Goal: Information Seeking & Learning: Learn about a topic

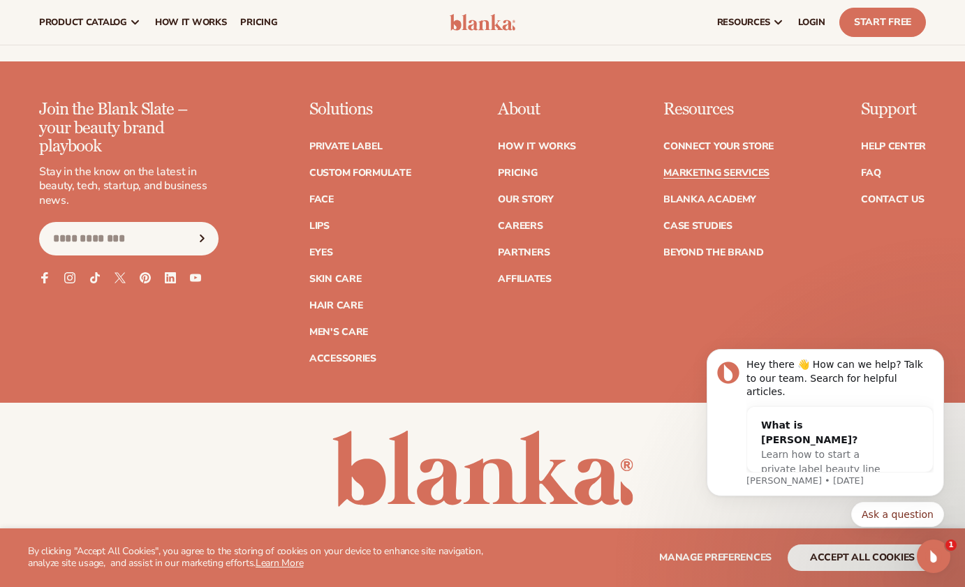
scroll to position [3060, 0]
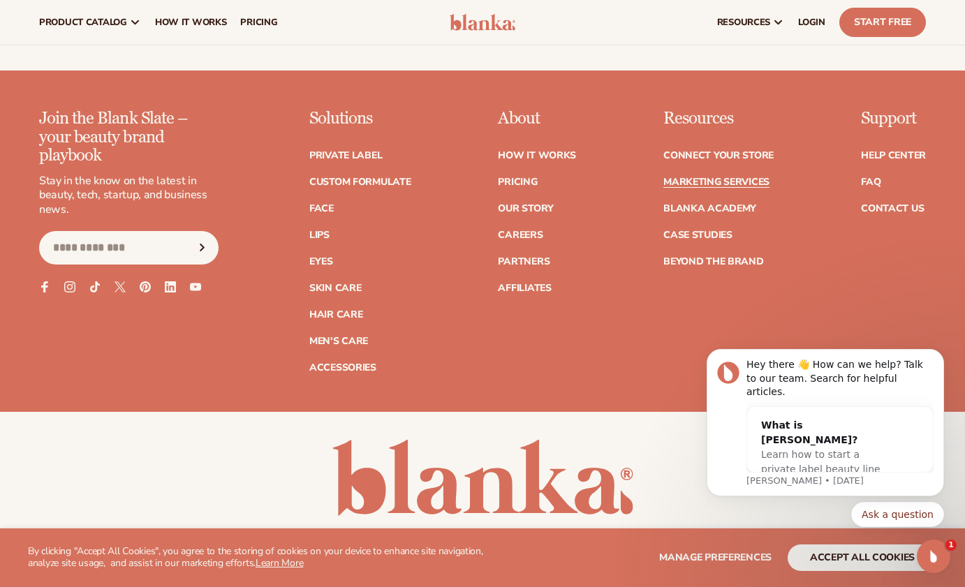
drag, startPoint x: 964, startPoint y: 156, endPoint x: 265, endPoint y: 198, distance: 700.7
click at [564, 151] on link "How It Works" at bounding box center [537, 156] width 78 height 10
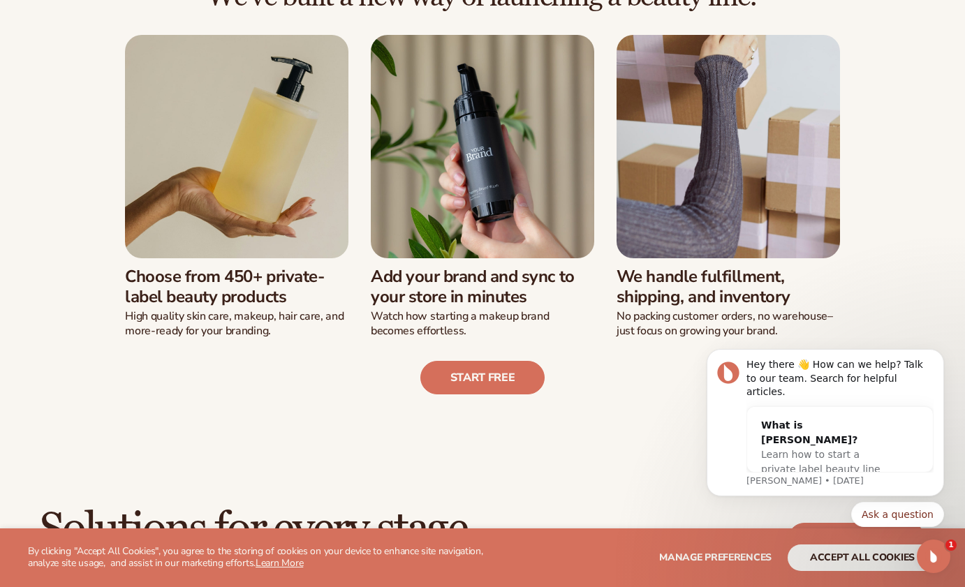
scroll to position [371, 0]
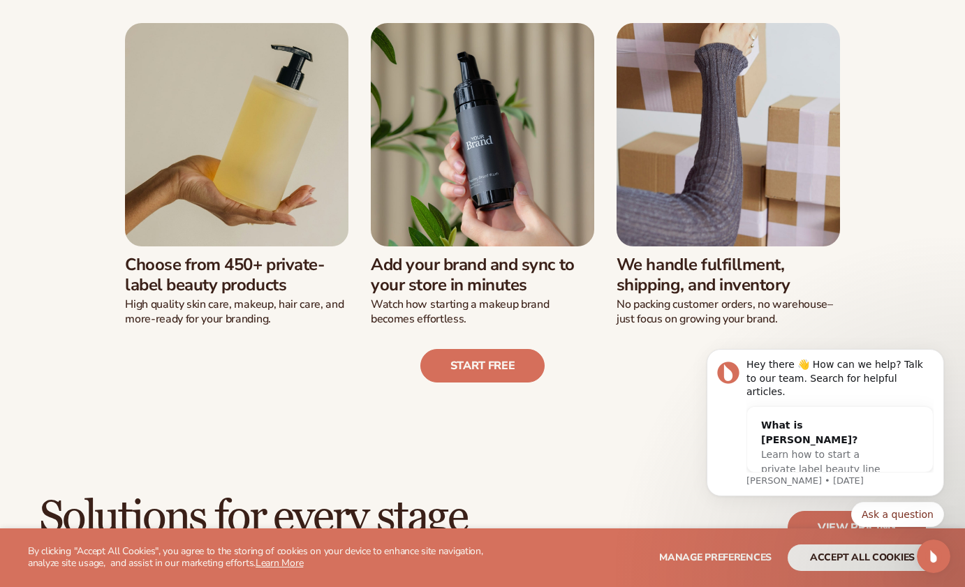
click at [249, 151] on img at bounding box center [236, 134] width 223 height 223
click at [250, 273] on h3 "Choose from 450+ private-label beauty products" at bounding box center [236, 275] width 223 height 40
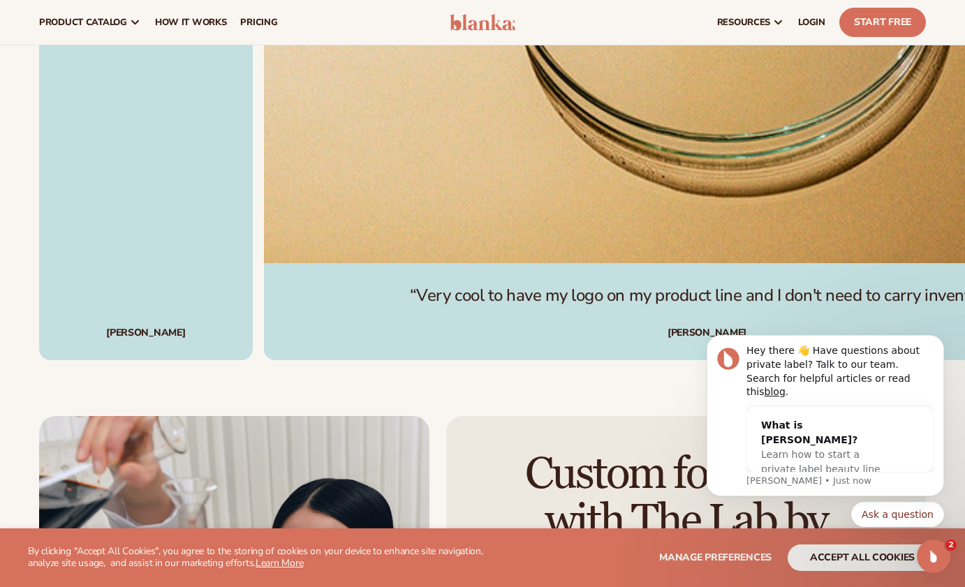
scroll to position [3176, 0]
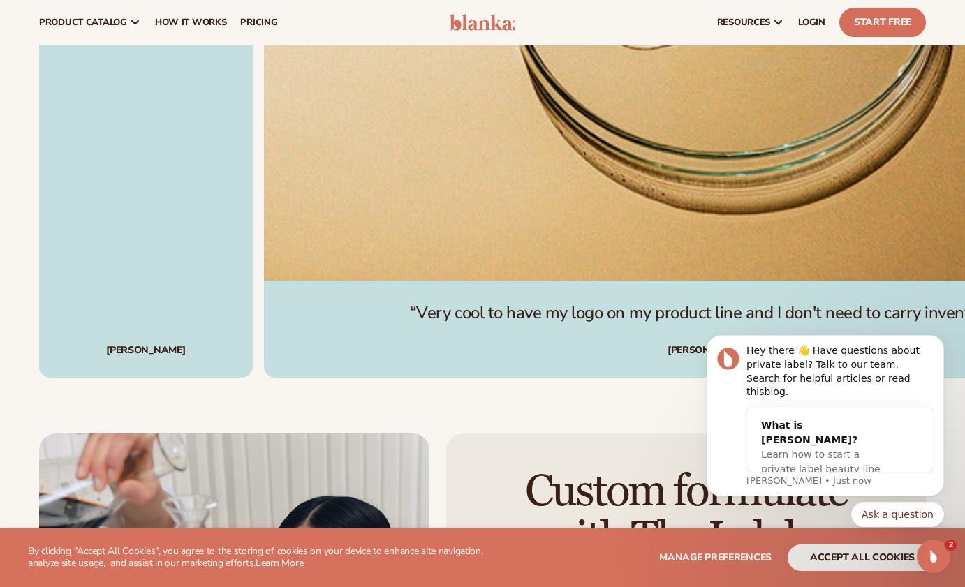
click at [763, 290] on div "“Very cool to have my logo on my product line and I don't need to carry invento…" at bounding box center [707, 329] width 887 height 97
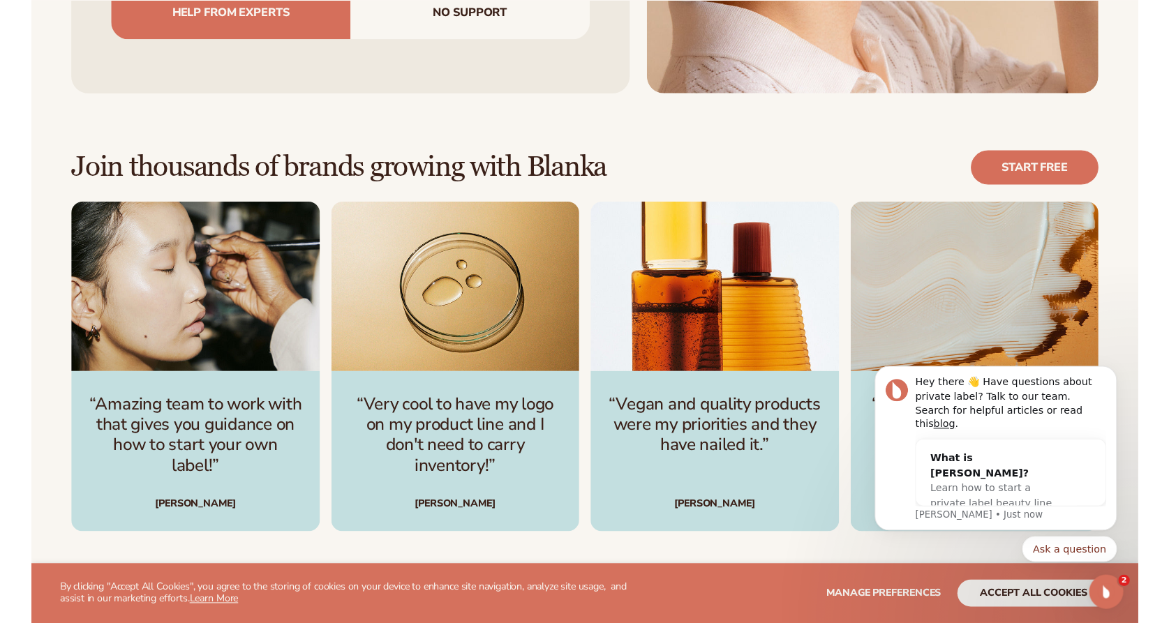
scroll to position [1950, 0]
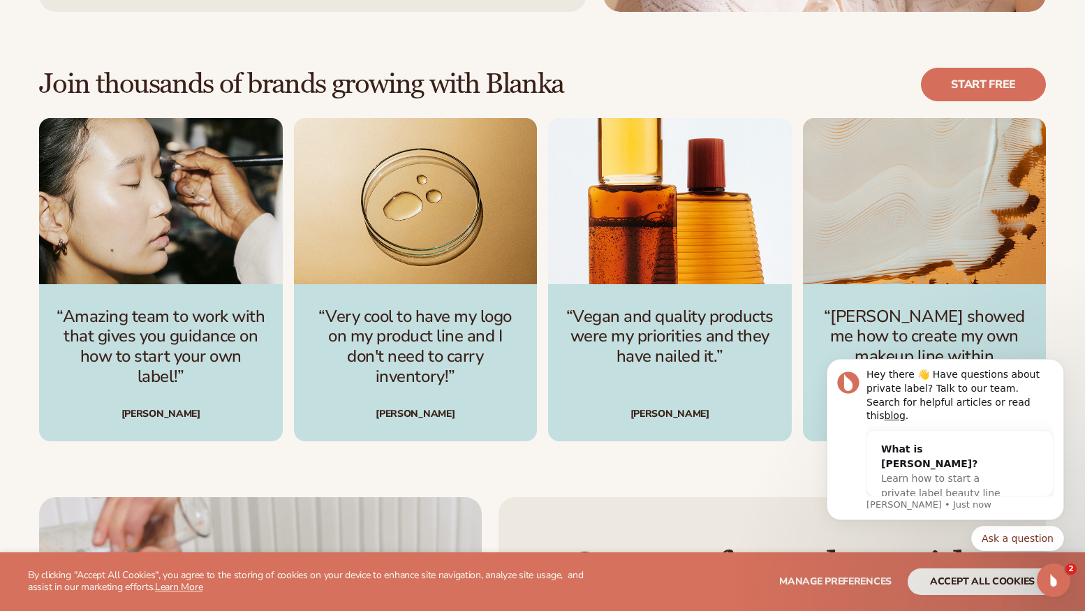
drag, startPoint x: 273, startPoint y: 215, endPoint x: 182, endPoint y: 140, distance: 118.1
click at [964, 367] on icon "Dismiss notification" at bounding box center [1060, 364] width 8 height 8
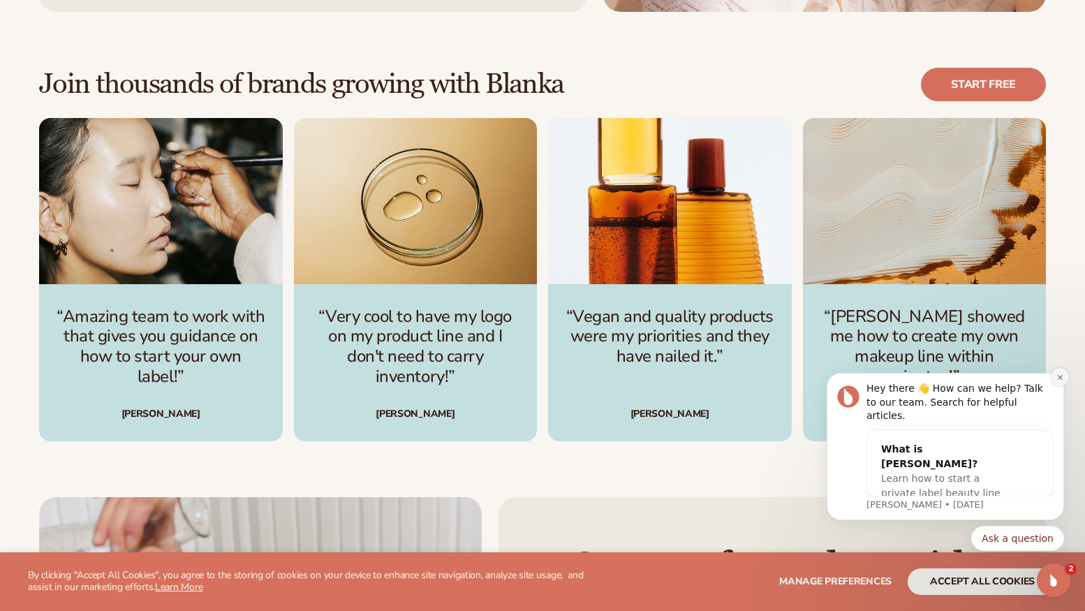
click at [964, 381] on icon "Dismiss notification" at bounding box center [1060, 377] width 8 height 8
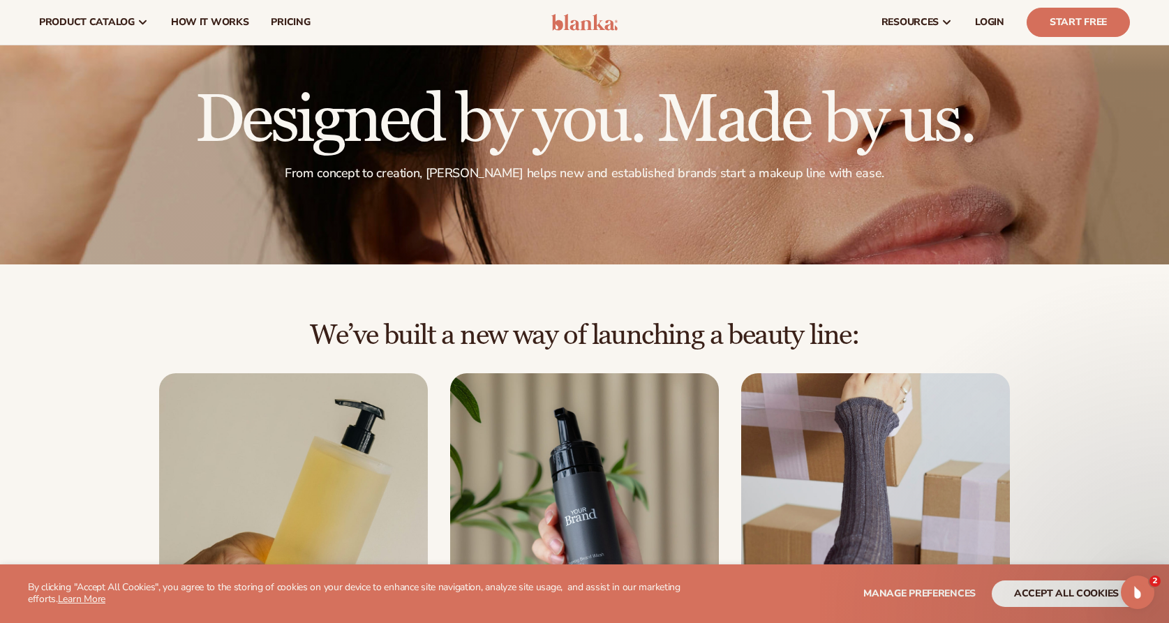
scroll to position [0, 0]
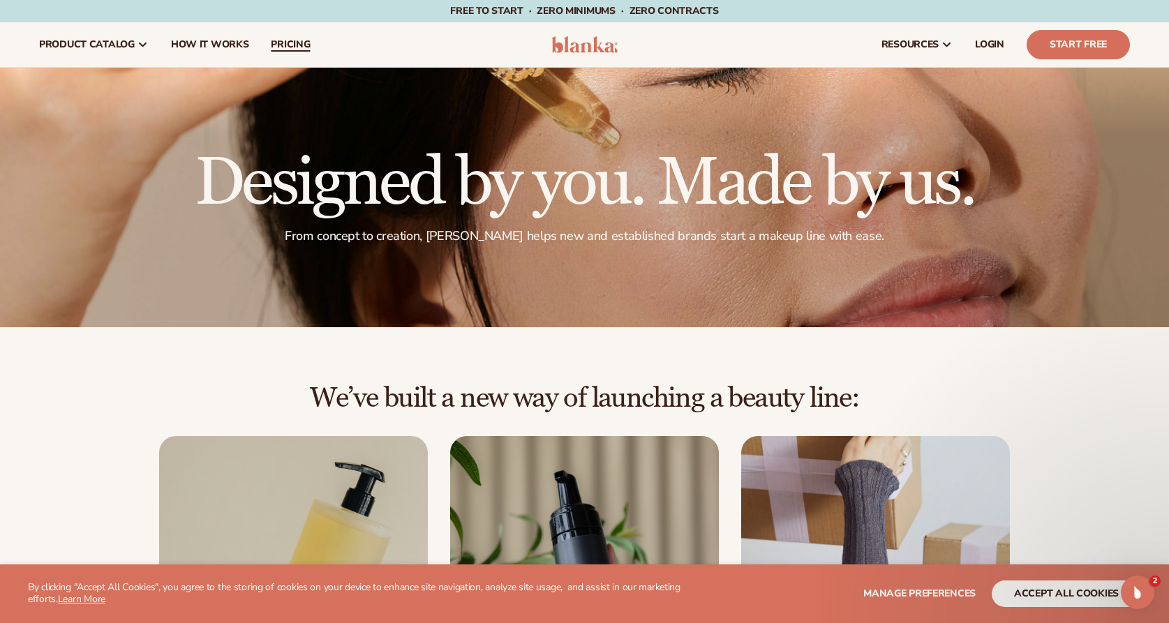
click at [284, 43] on span "pricing" at bounding box center [290, 44] width 39 height 11
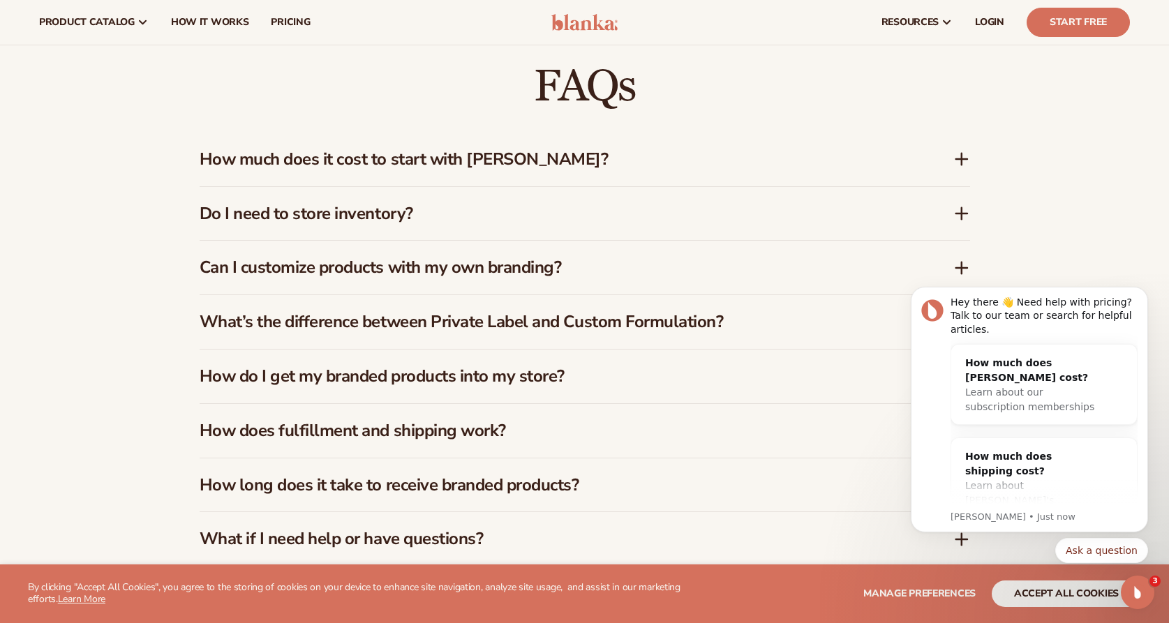
scroll to position [2080, 0]
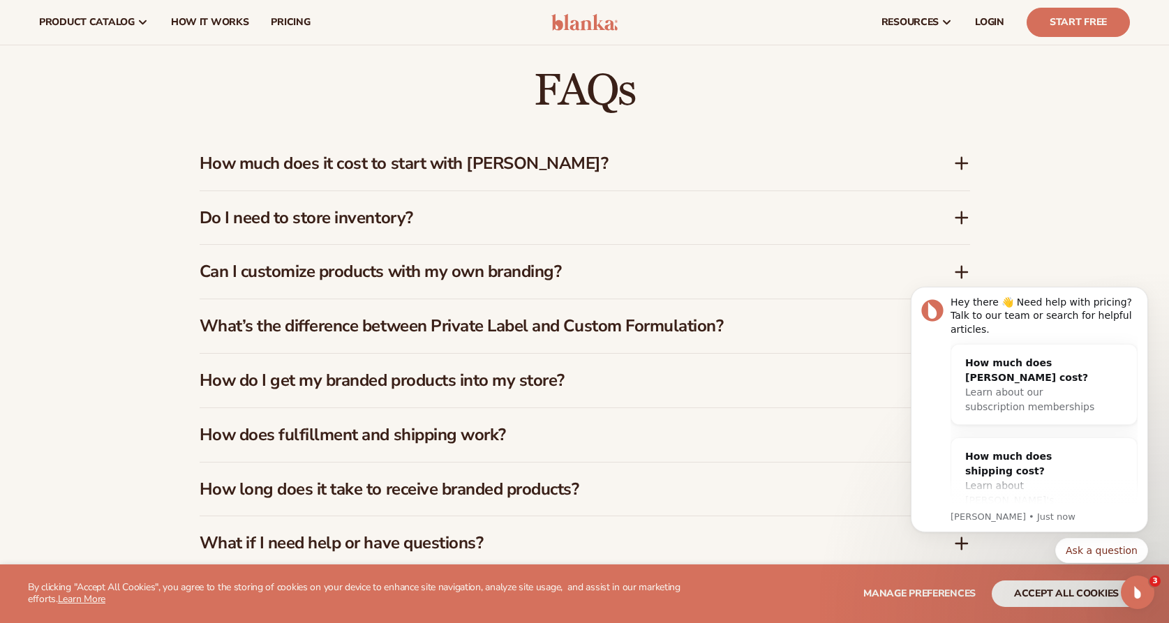
click at [482, 174] on h3 "How much does it cost to start with Blanka?" at bounding box center [556, 164] width 712 height 20
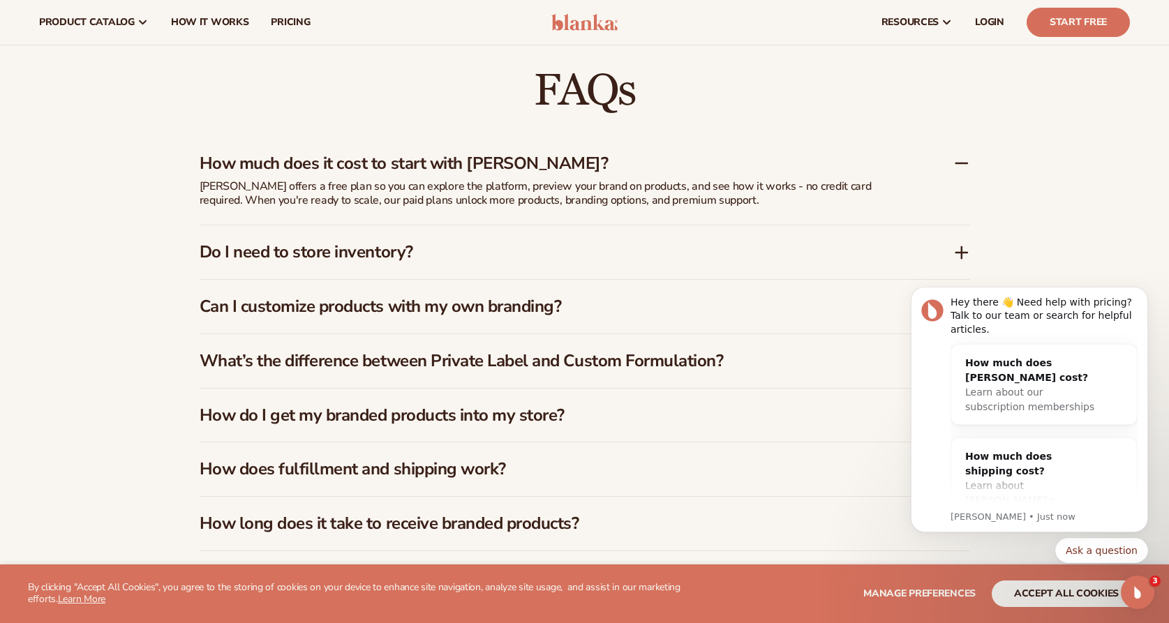
click at [360, 248] on h3 "Do I need to store inventory?" at bounding box center [556, 252] width 712 height 20
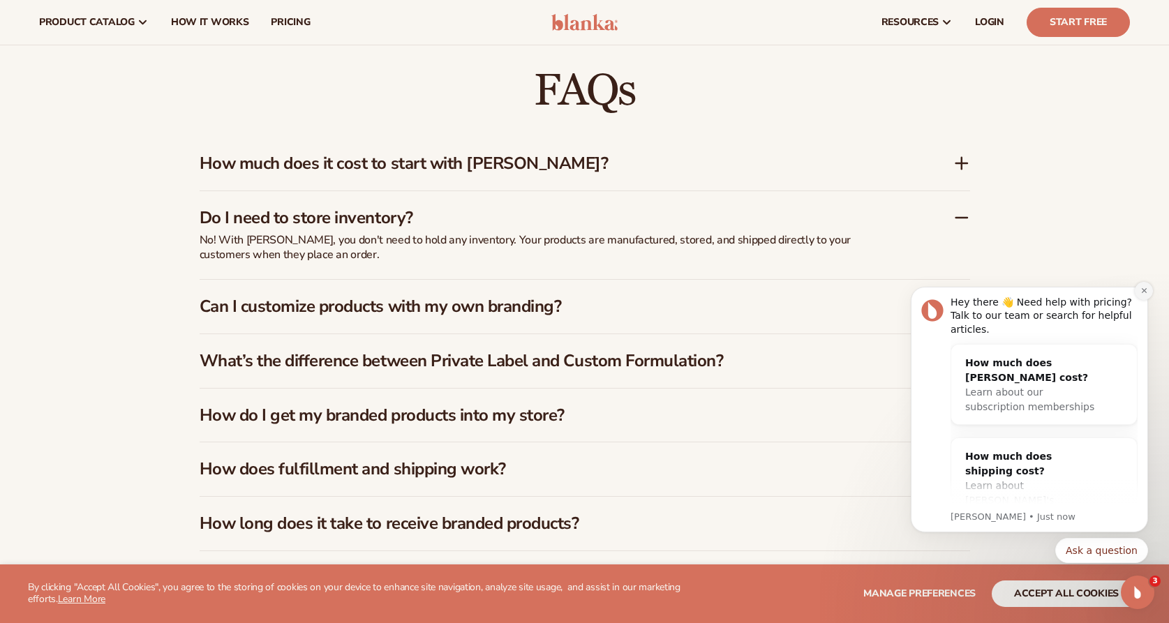
click at [1144, 289] on icon "Dismiss notification" at bounding box center [1145, 291] width 8 height 8
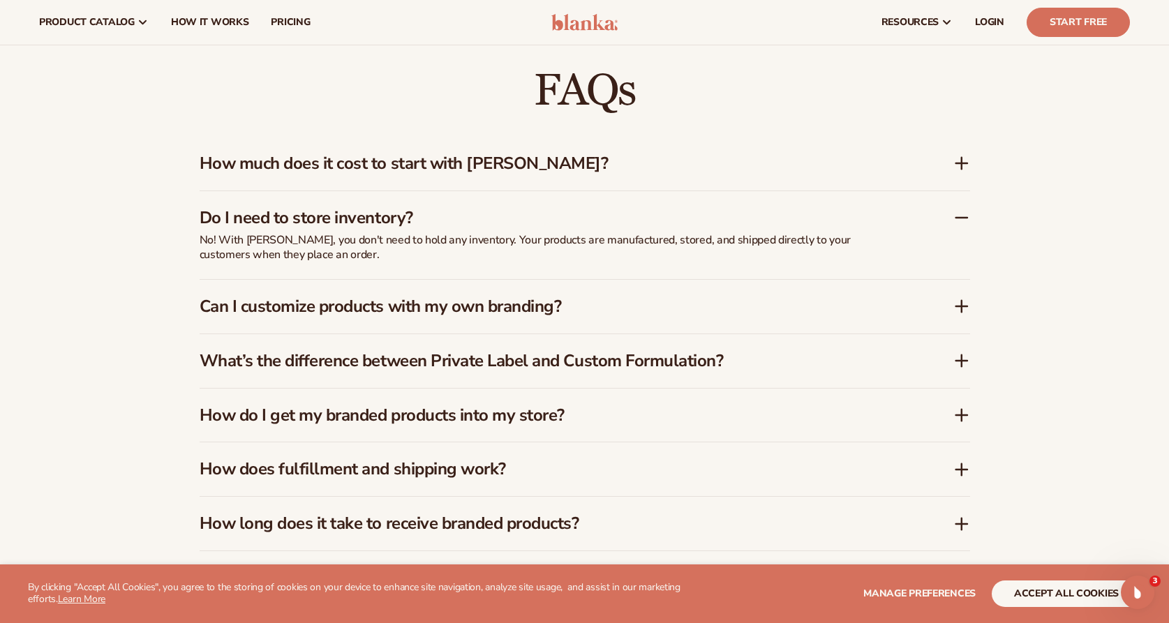
click at [512, 316] on div "Can I customize products with my own branding?" at bounding box center [585, 307] width 771 height 54
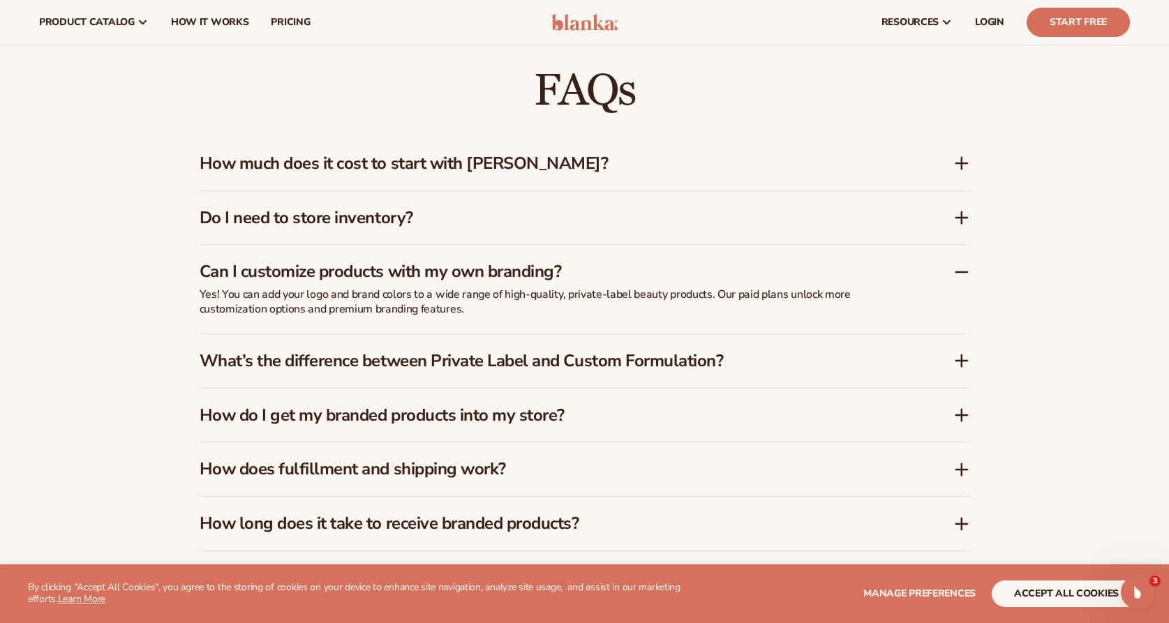
click at [378, 364] on h3 "What’s the difference between Private Label and Custom Formulation?" at bounding box center [556, 361] width 712 height 20
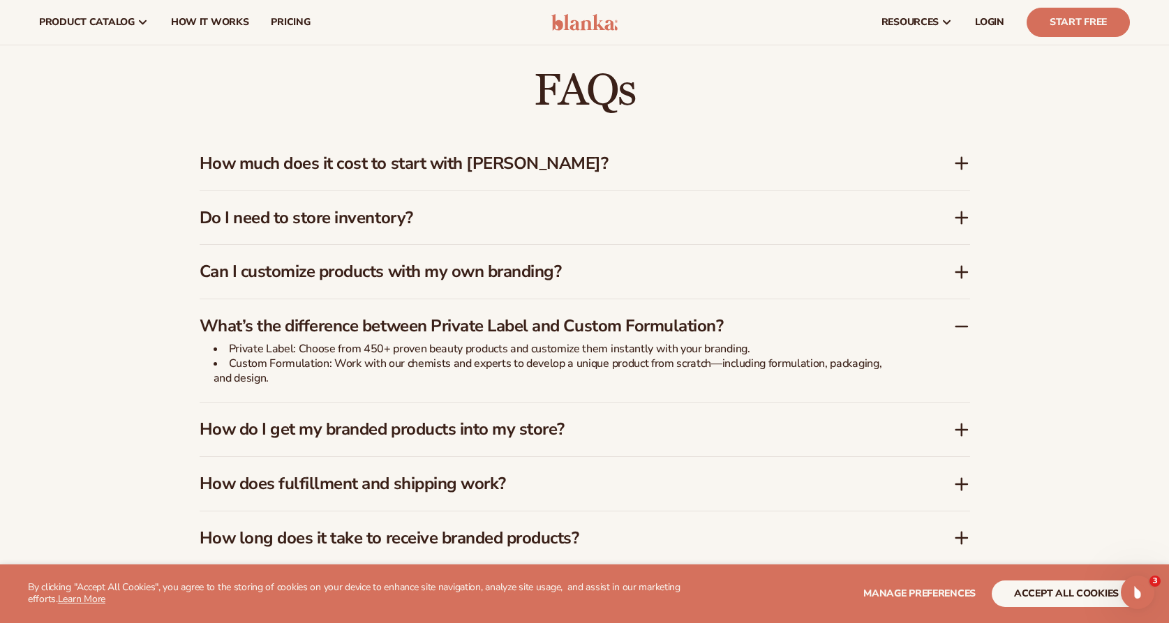
click at [563, 433] on h3 "How do I get my branded products into my store?" at bounding box center [556, 430] width 712 height 20
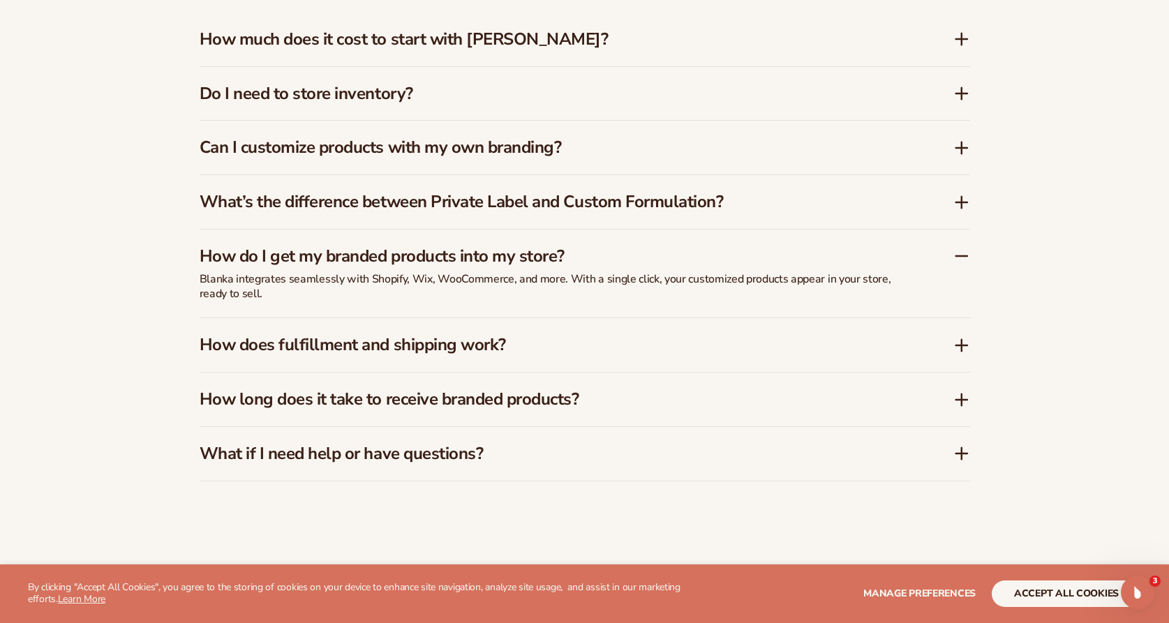
scroll to position [2216, 0]
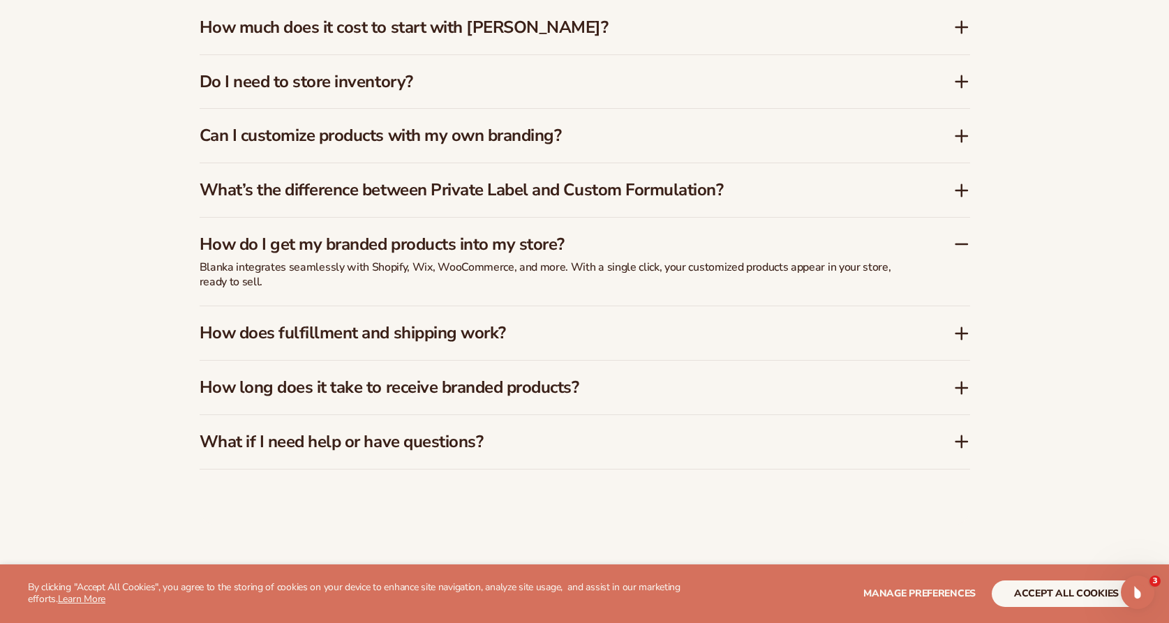
click at [428, 306] on div "How does fulfillment and shipping work?" at bounding box center [585, 333] width 771 height 54
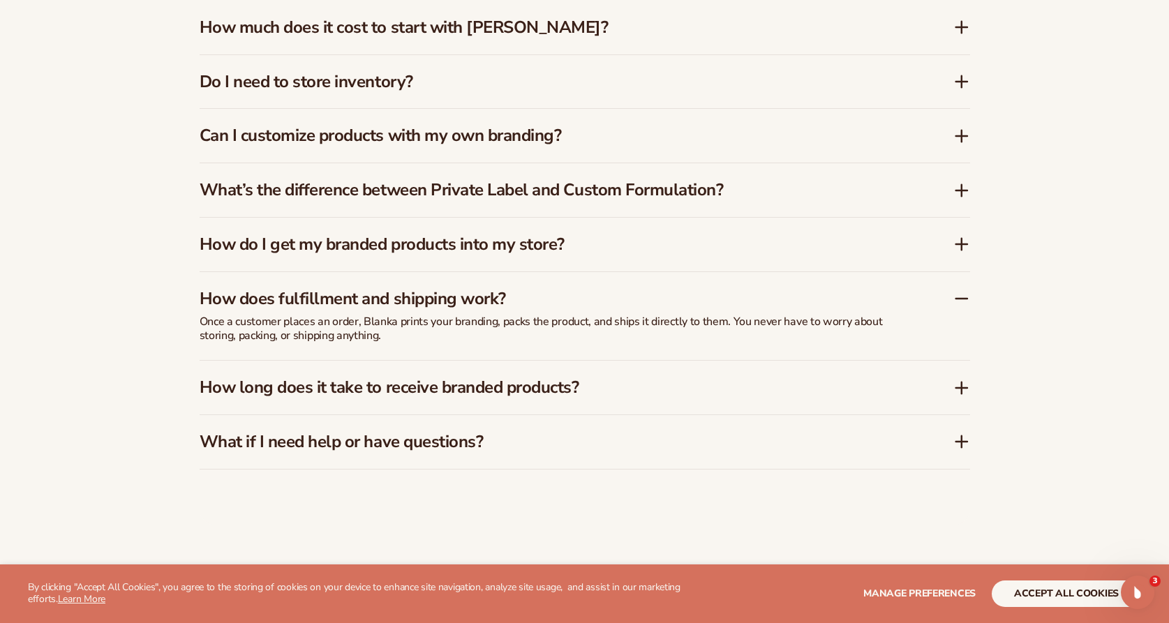
click at [430, 391] on h3 "How long does it take to receive branded products?" at bounding box center [556, 388] width 712 height 20
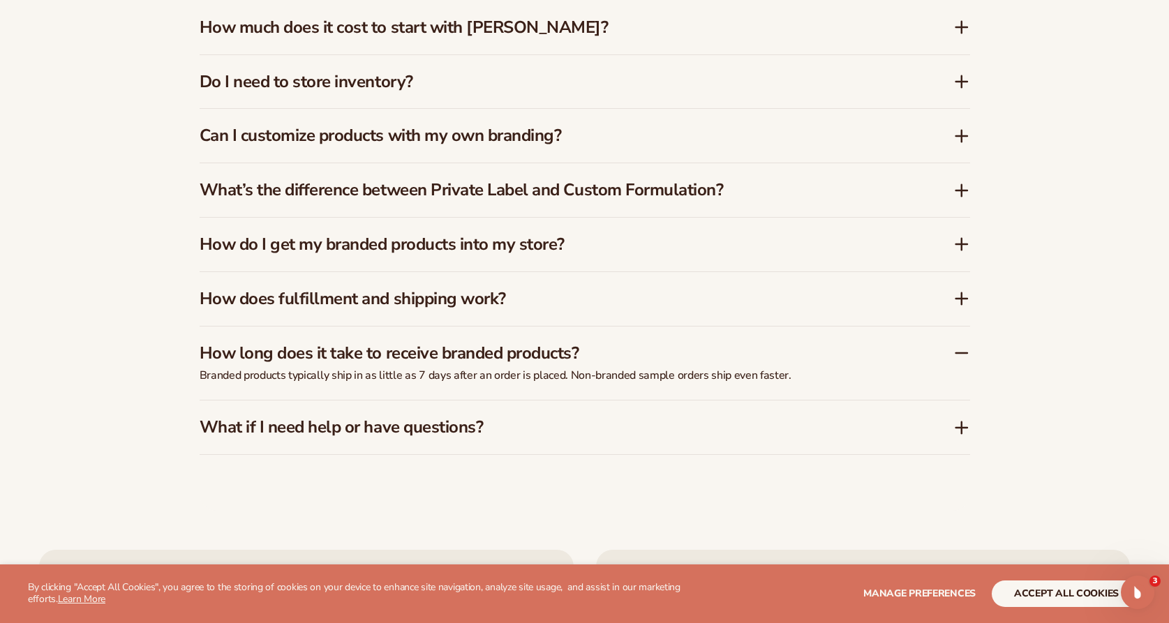
click at [434, 431] on h3 "What if I need help or have questions?" at bounding box center [556, 427] width 712 height 20
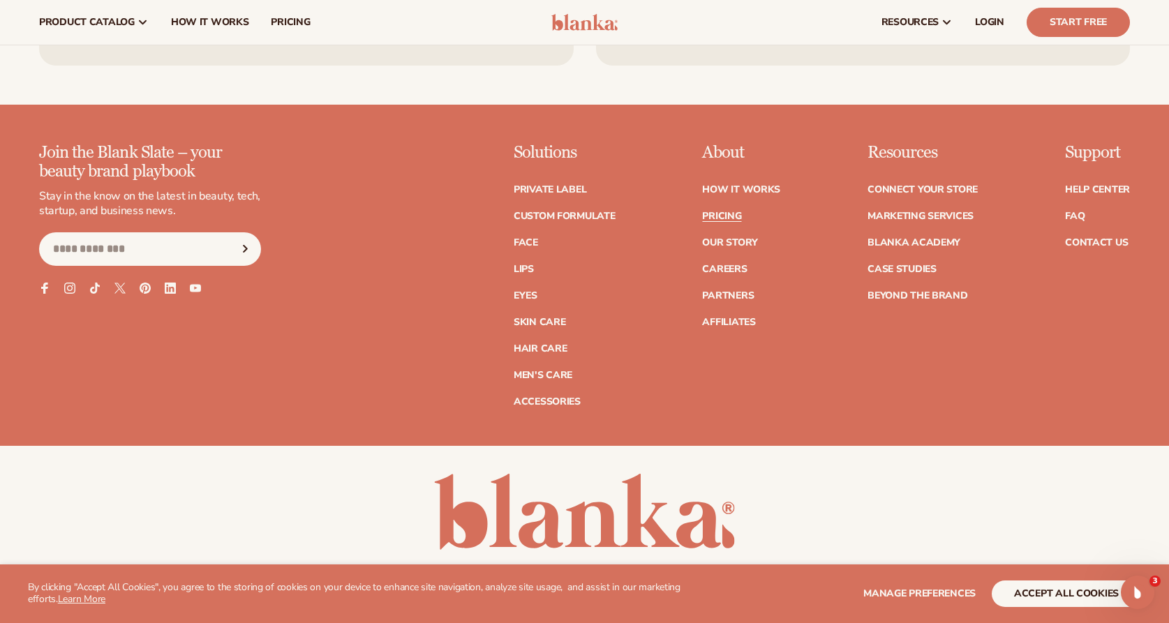
scroll to position [2984, 0]
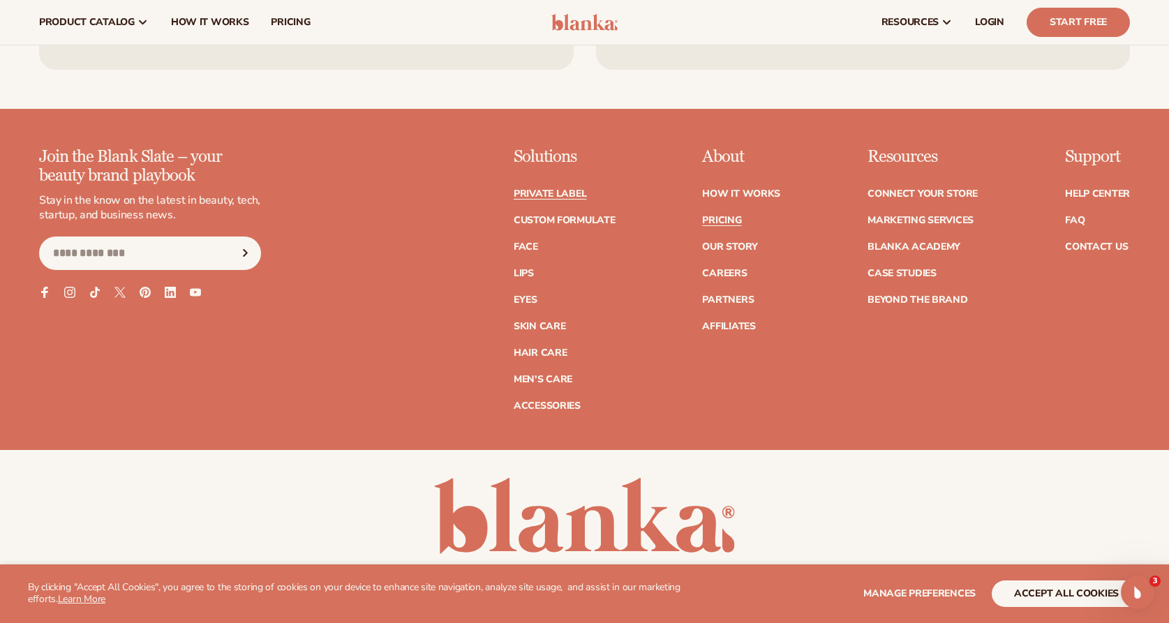
click at [576, 189] on link "Private label" at bounding box center [550, 194] width 73 height 10
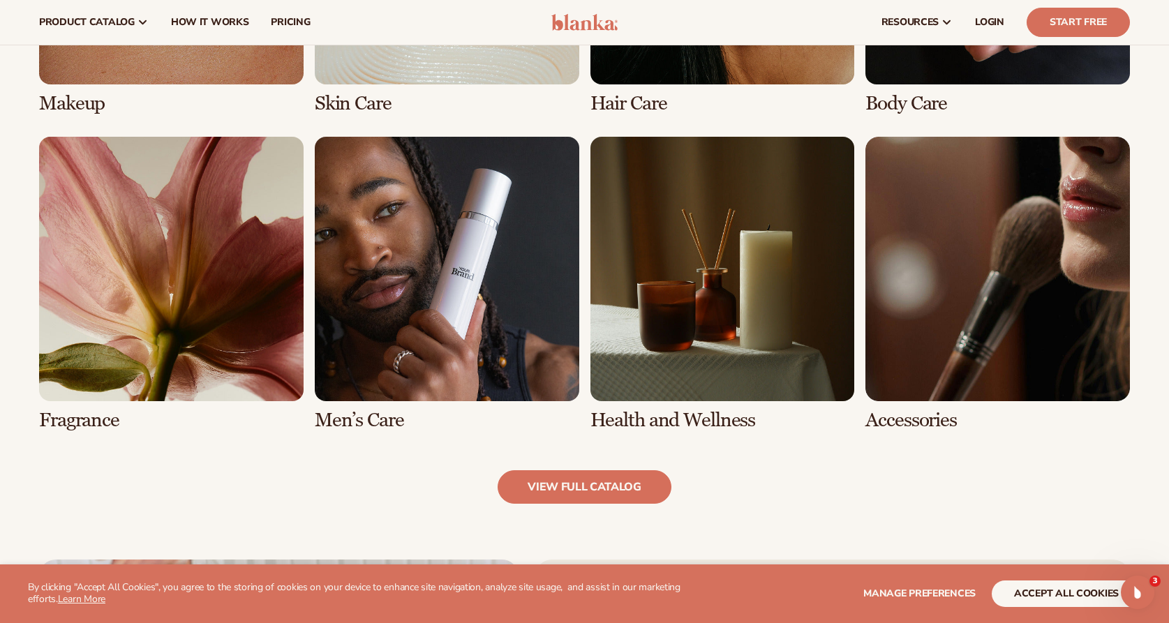
scroll to position [1077, 0]
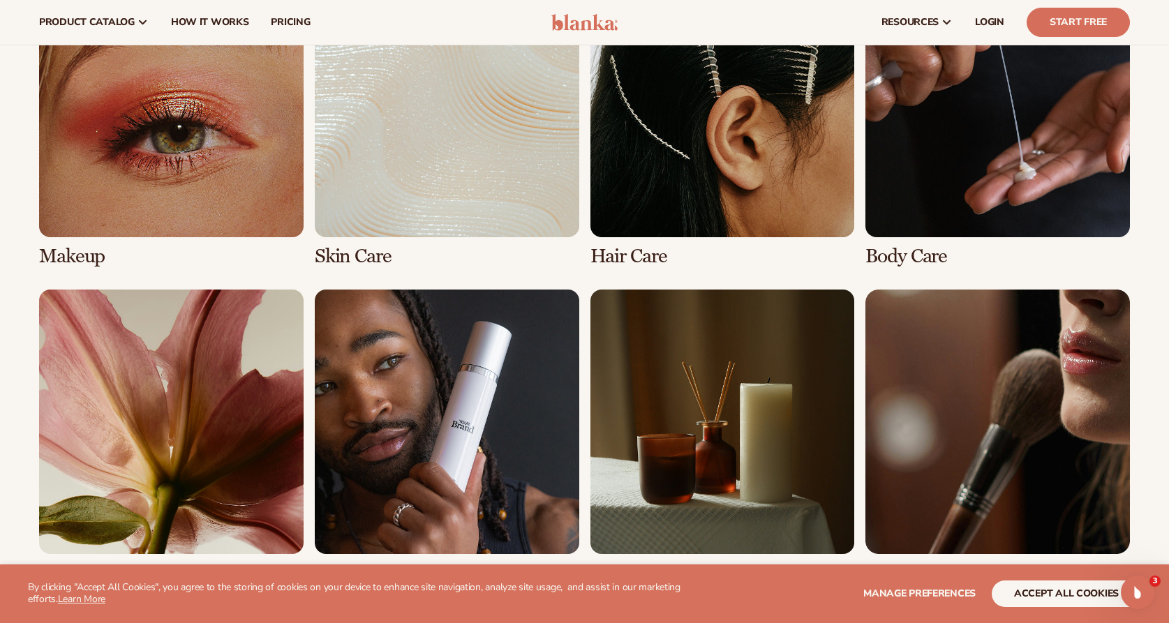
click at [1018, 184] on link "4 / 8" at bounding box center [998, 120] width 265 height 295
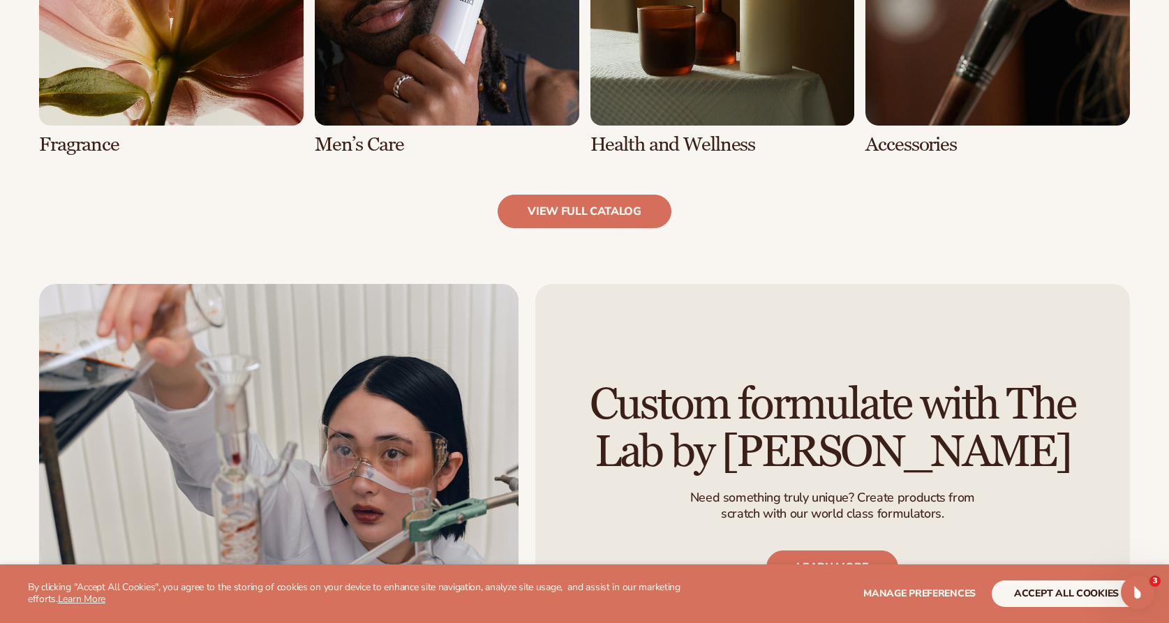
scroll to position [1564, 0]
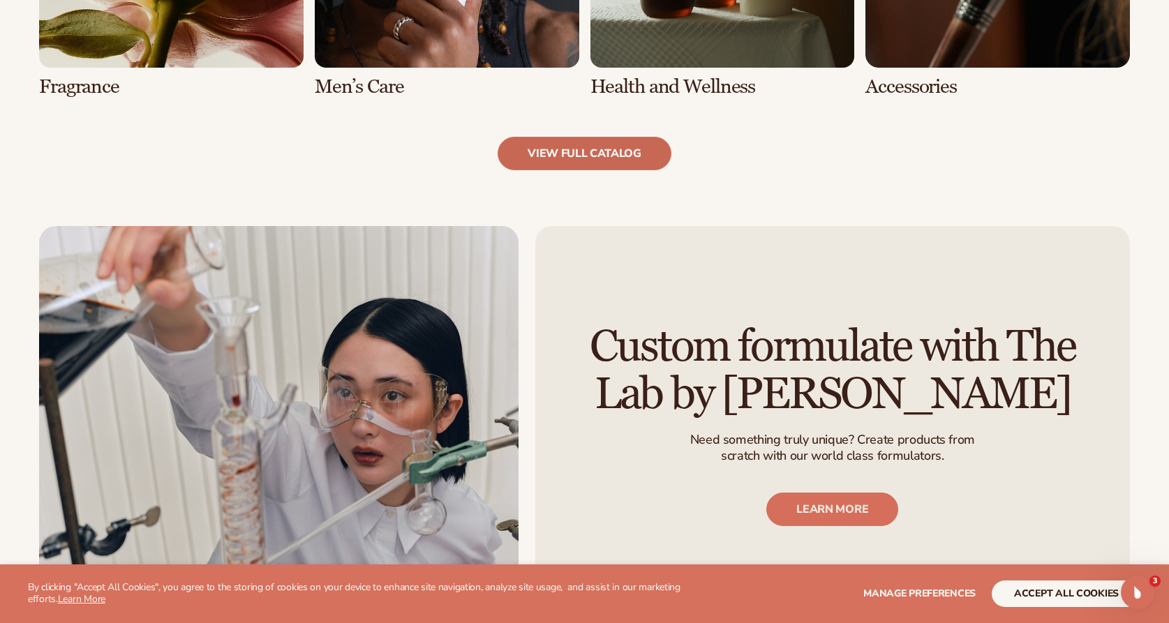
click at [634, 155] on link "view full catalog" at bounding box center [585, 154] width 174 height 34
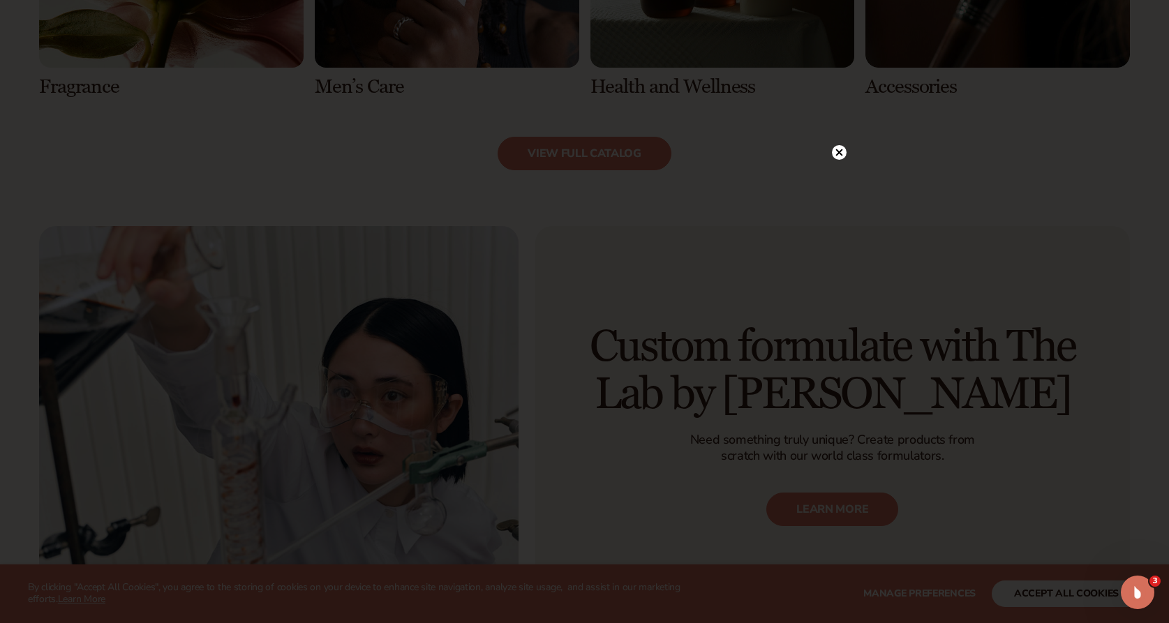
click at [843, 154] on circle at bounding box center [839, 152] width 15 height 15
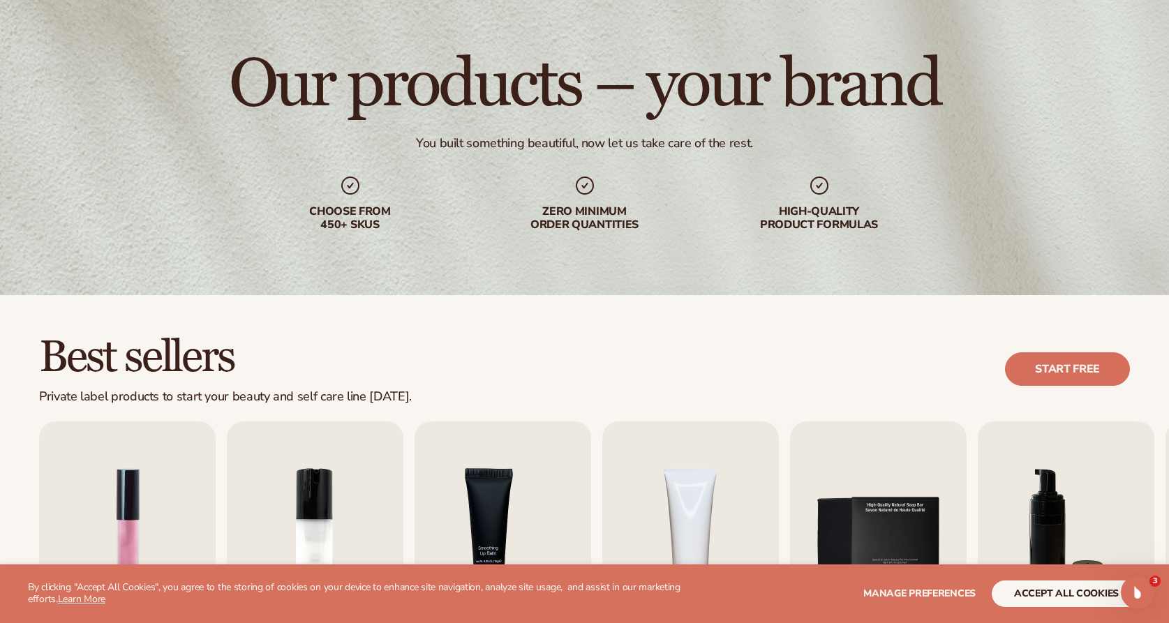
scroll to position [0, 0]
